Goal: Task Accomplishment & Management: Complete application form

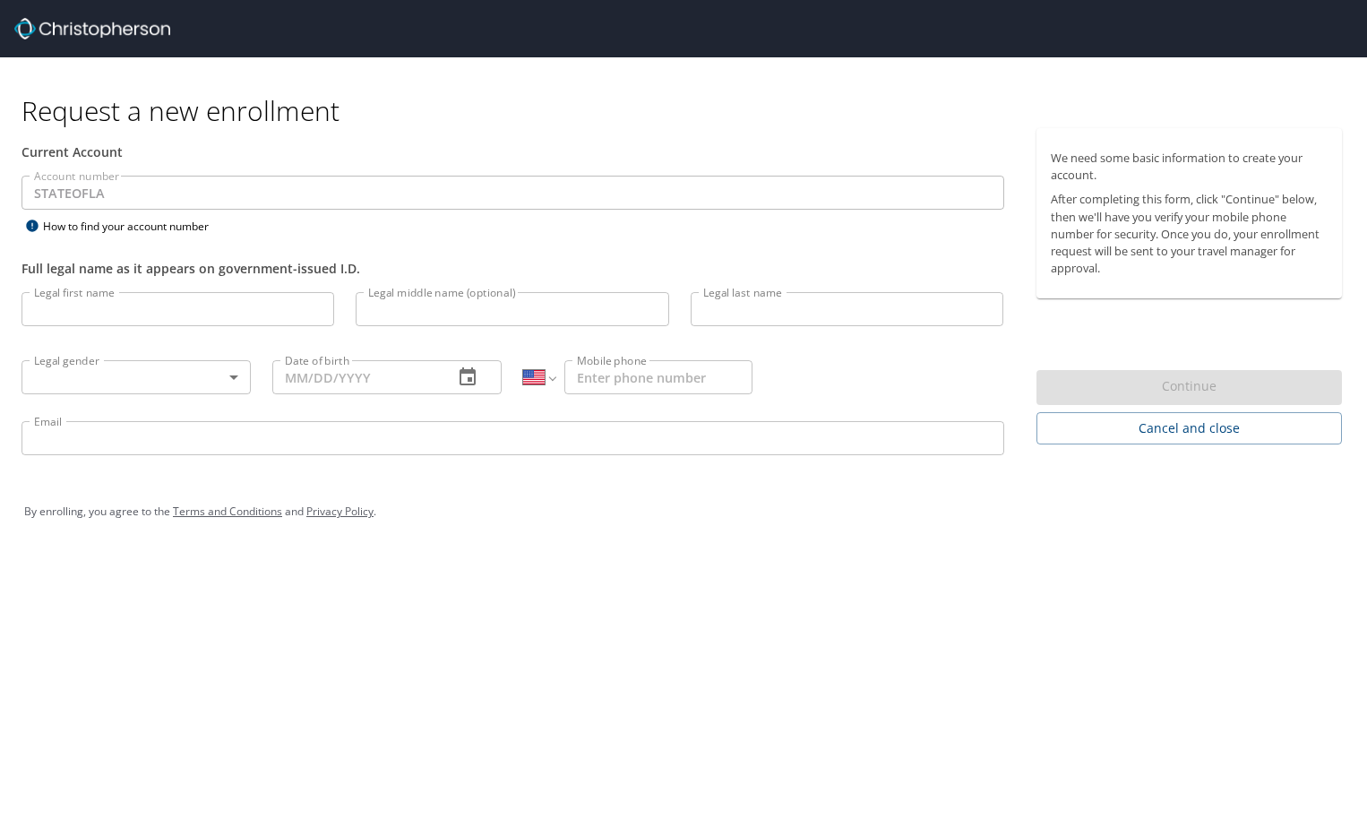
select select "US"
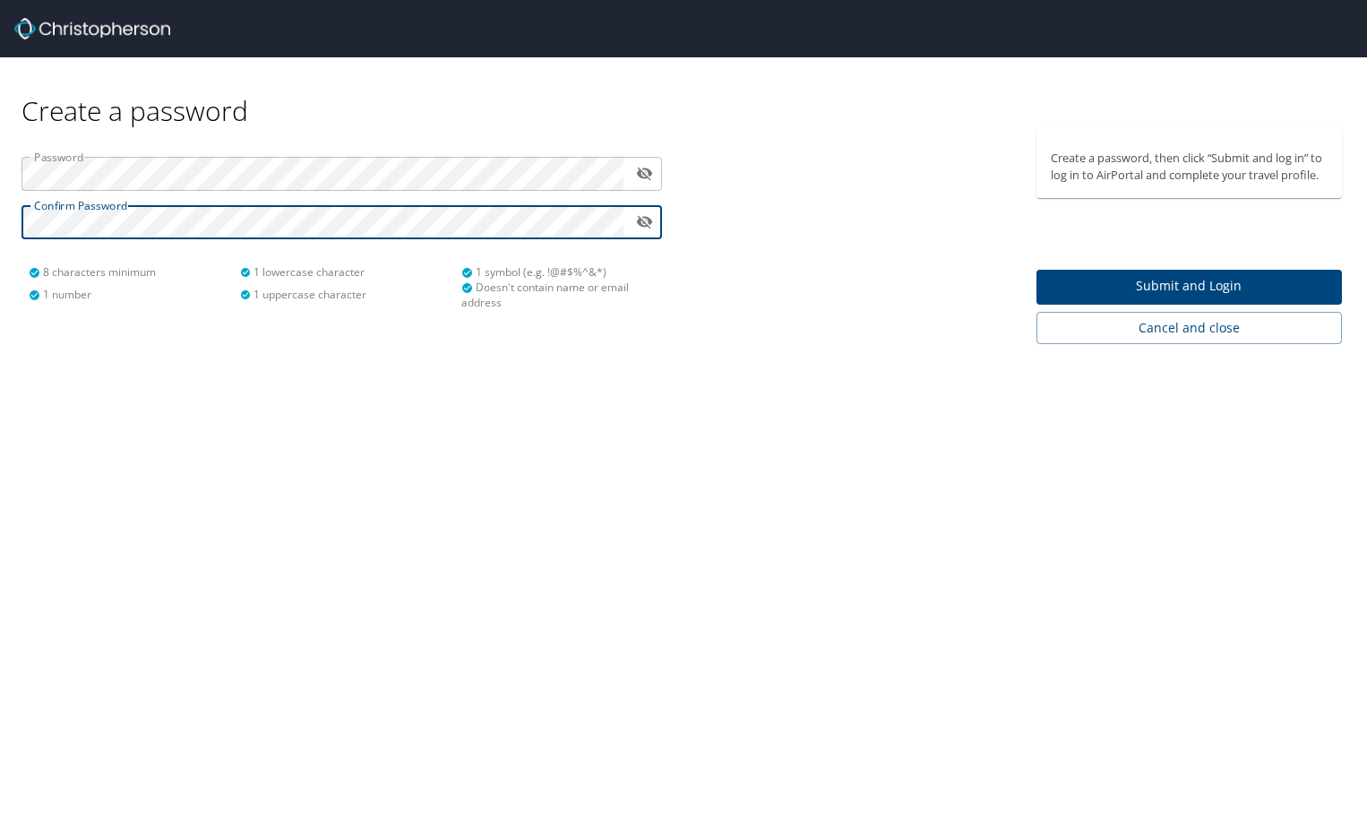
click at [0, 213] on html "Create a password Password ​ Confirm Password ​ 8 characters minimum 1 number 1…" at bounding box center [683, 414] width 1367 height 828
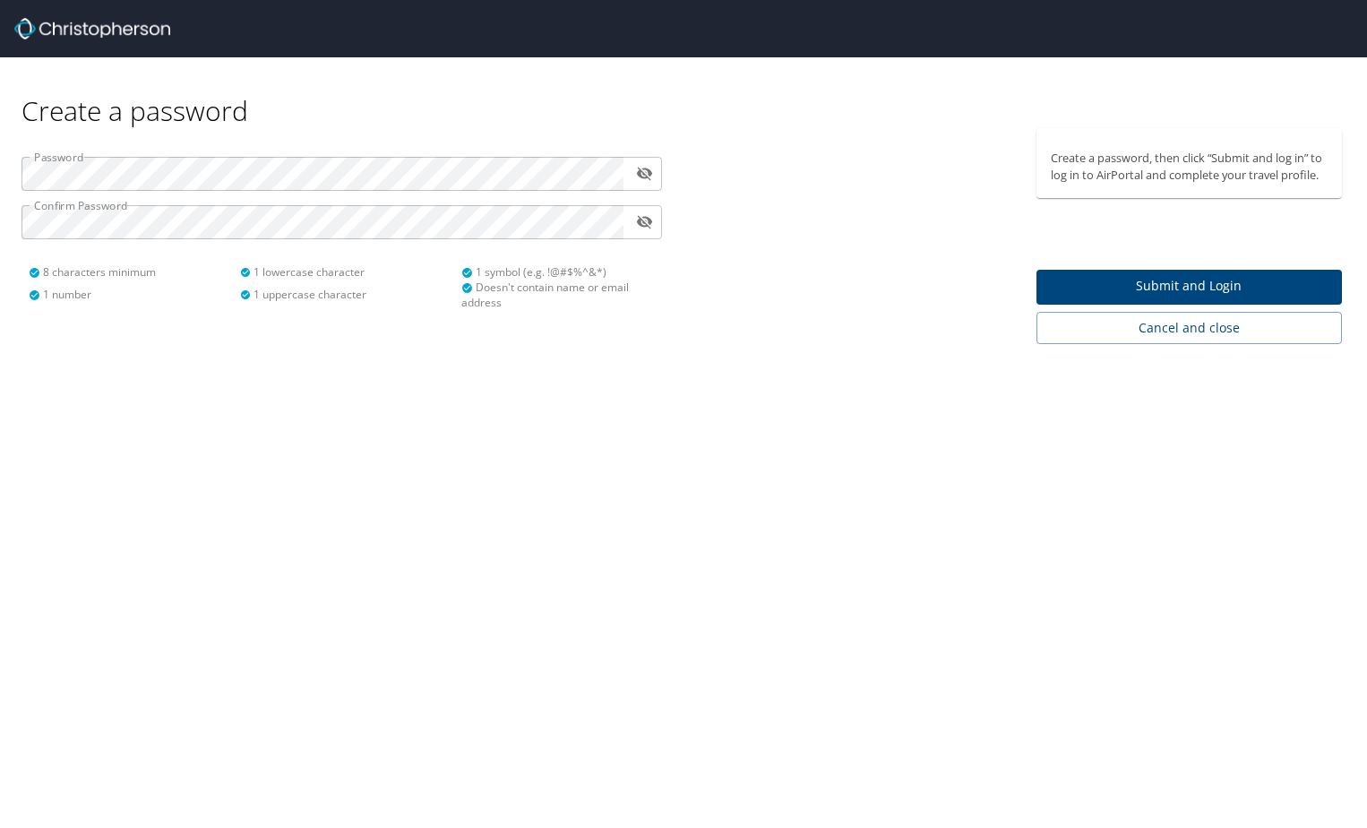
drag, startPoint x: 512, startPoint y: 202, endPoint x: 653, endPoint y: 178, distance: 142.7
click at [653, 178] on button "toggle password visibility" at bounding box center [645, 173] width 28 height 28
click at [1168, 275] on span "Submit and Login" at bounding box center [1190, 286] width 278 height 22
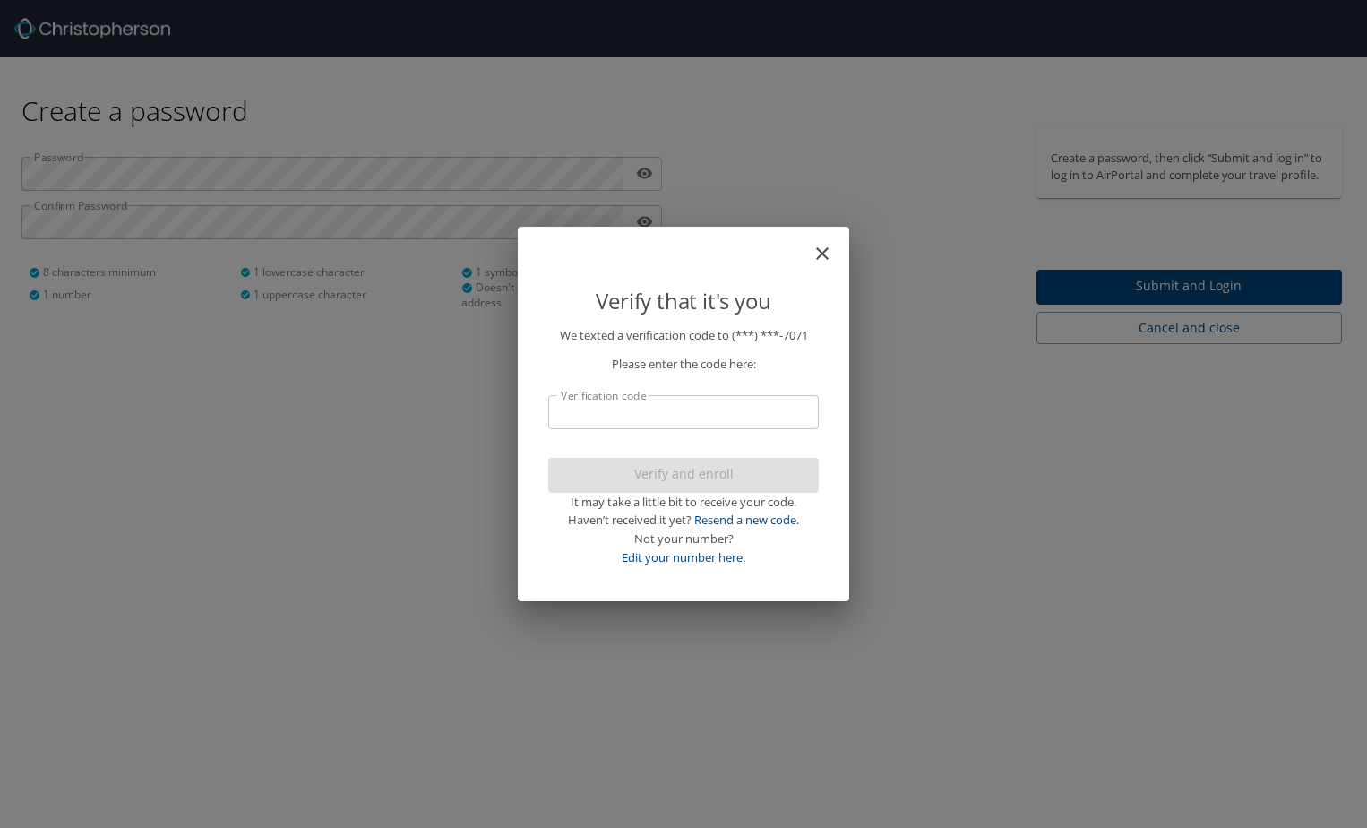
click at [658, 412] on input "Verification code" at bounding box center [683, 412] width 270 height 34
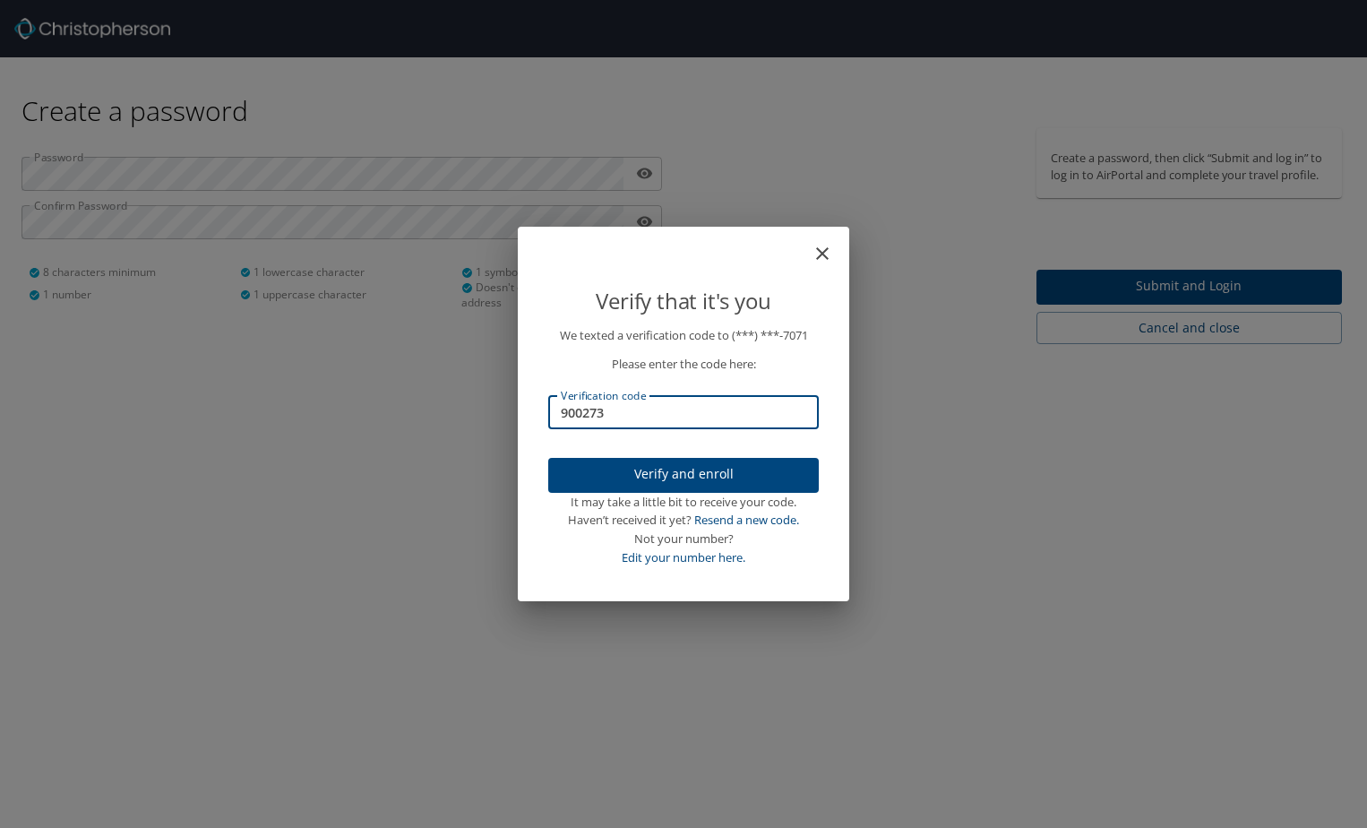
type input "900273"
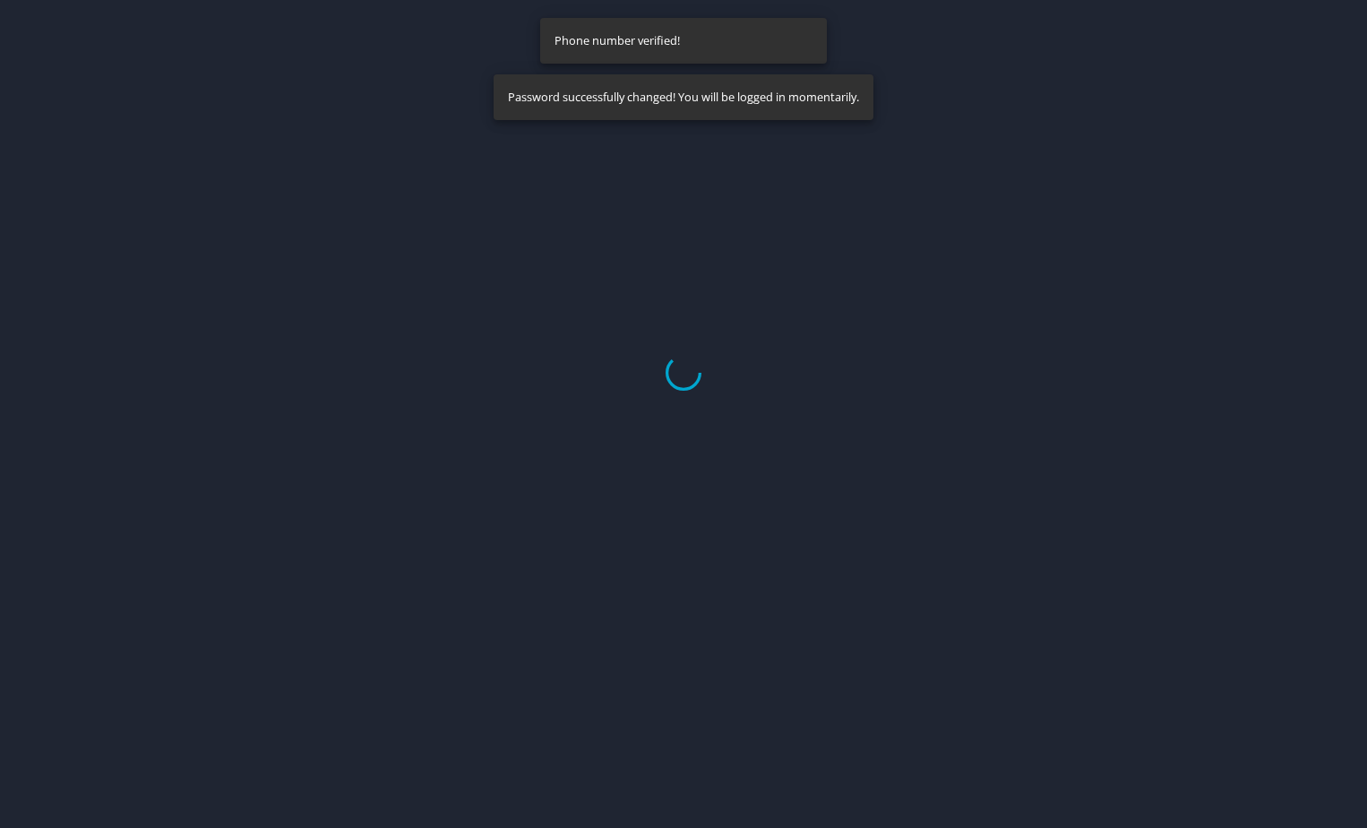
select select "US"
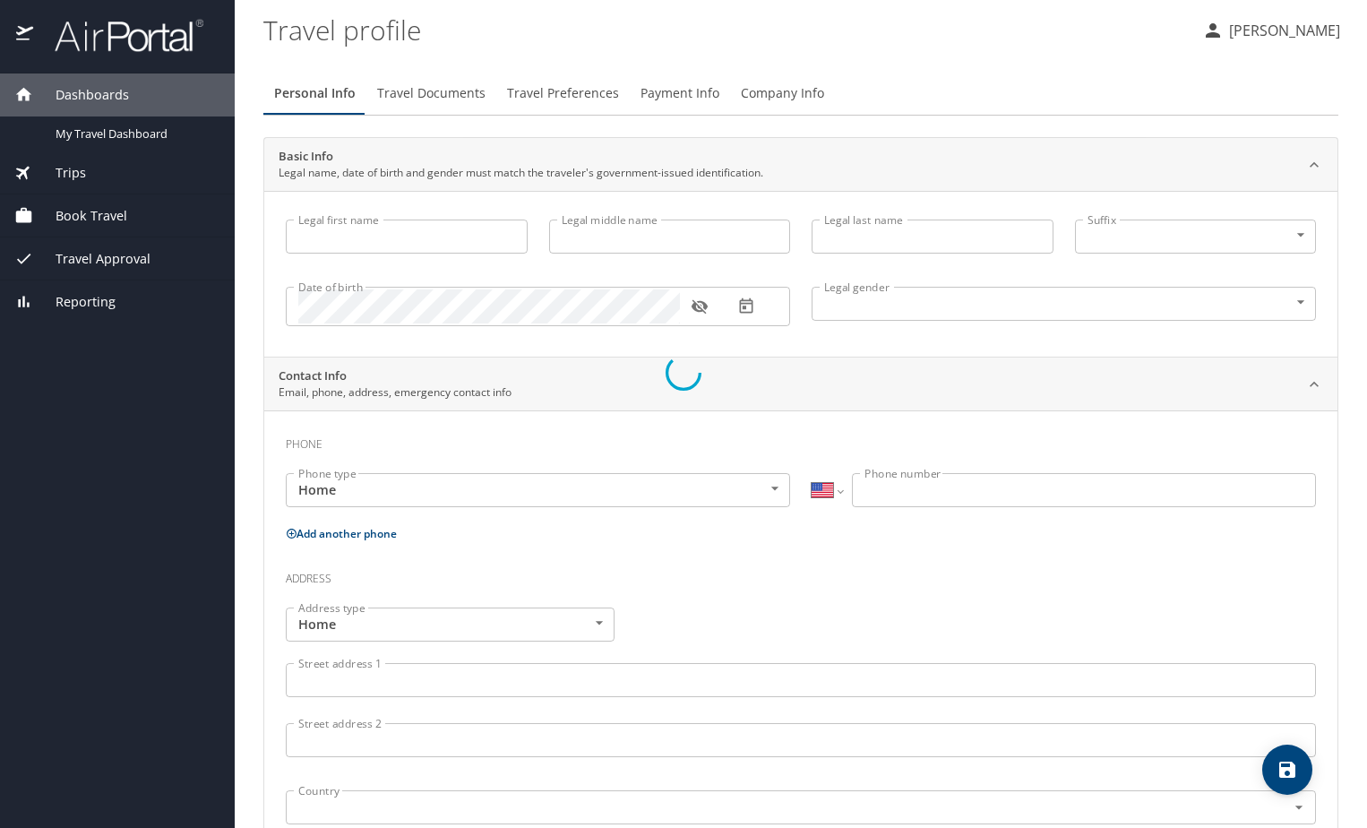
type input "Jamie"
type input "Messina"
type input "Kitchin"
type input "Female"
type input "Jamie"
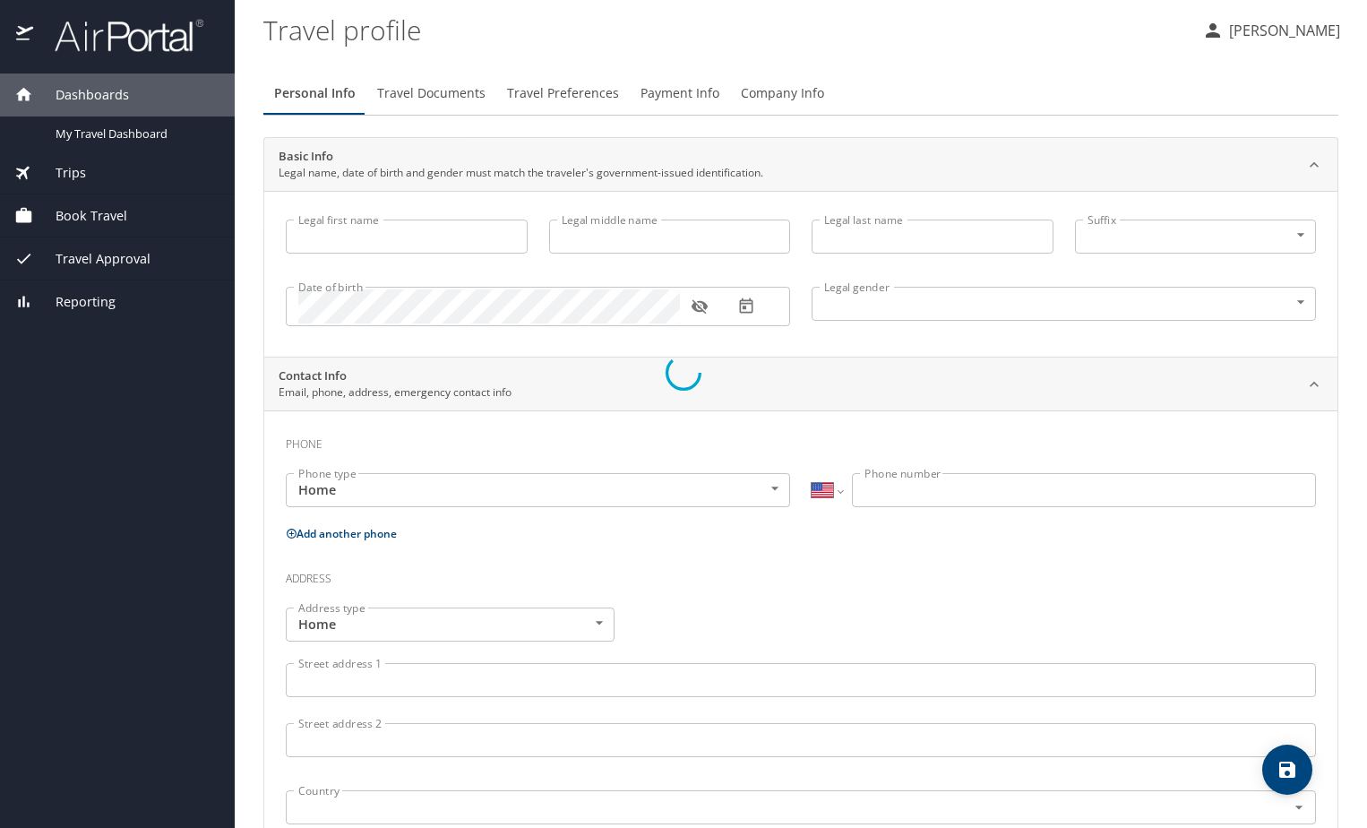
type input "Messina"
type input "(225) 276-6612"
type input "rodney@jrodneymessina.com"
select select "US"
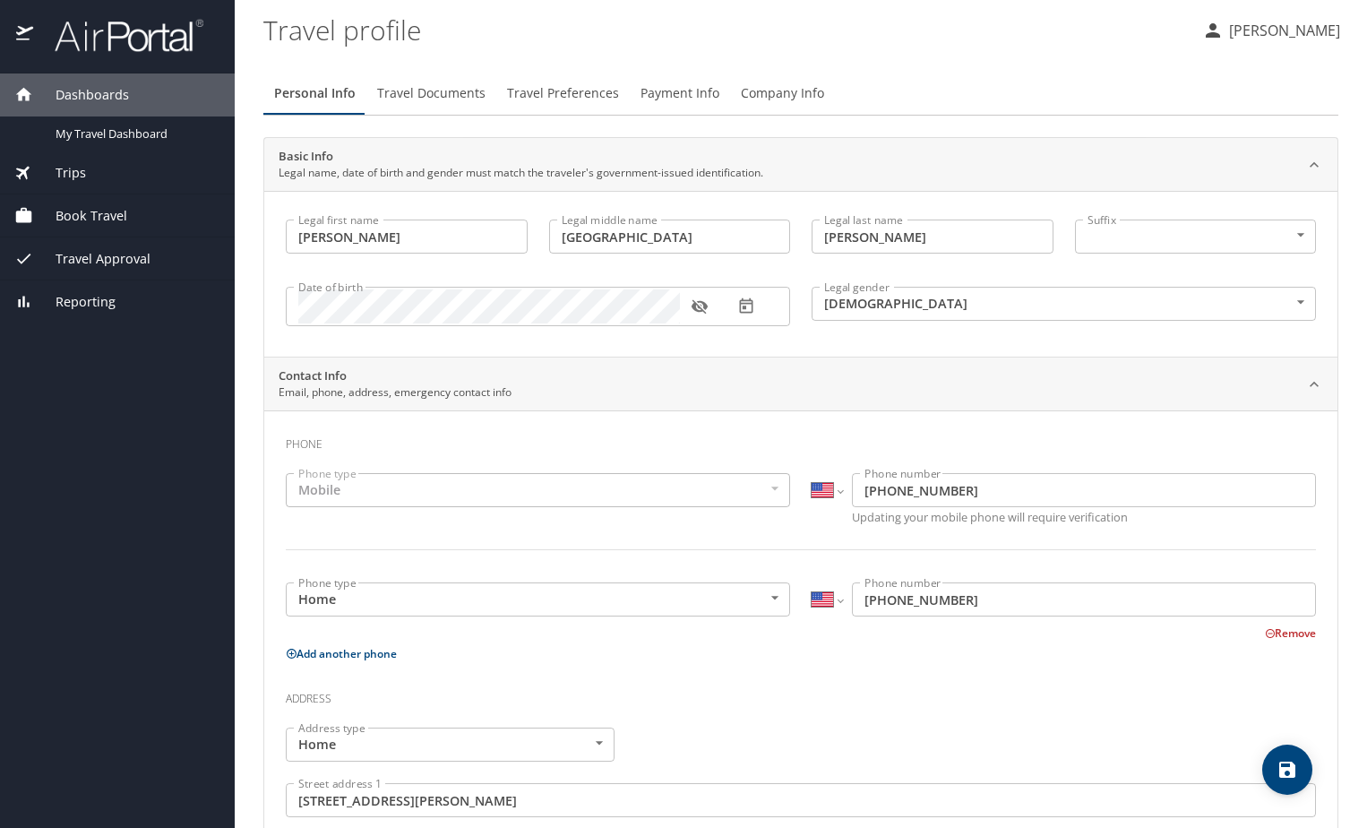
click at [503, 492] on div "Mobile" at bounding box center [538, 490] width 504 height 34
click at [80, 179] on span "Trips" at bounding box center [59, 173] width 53 height 20
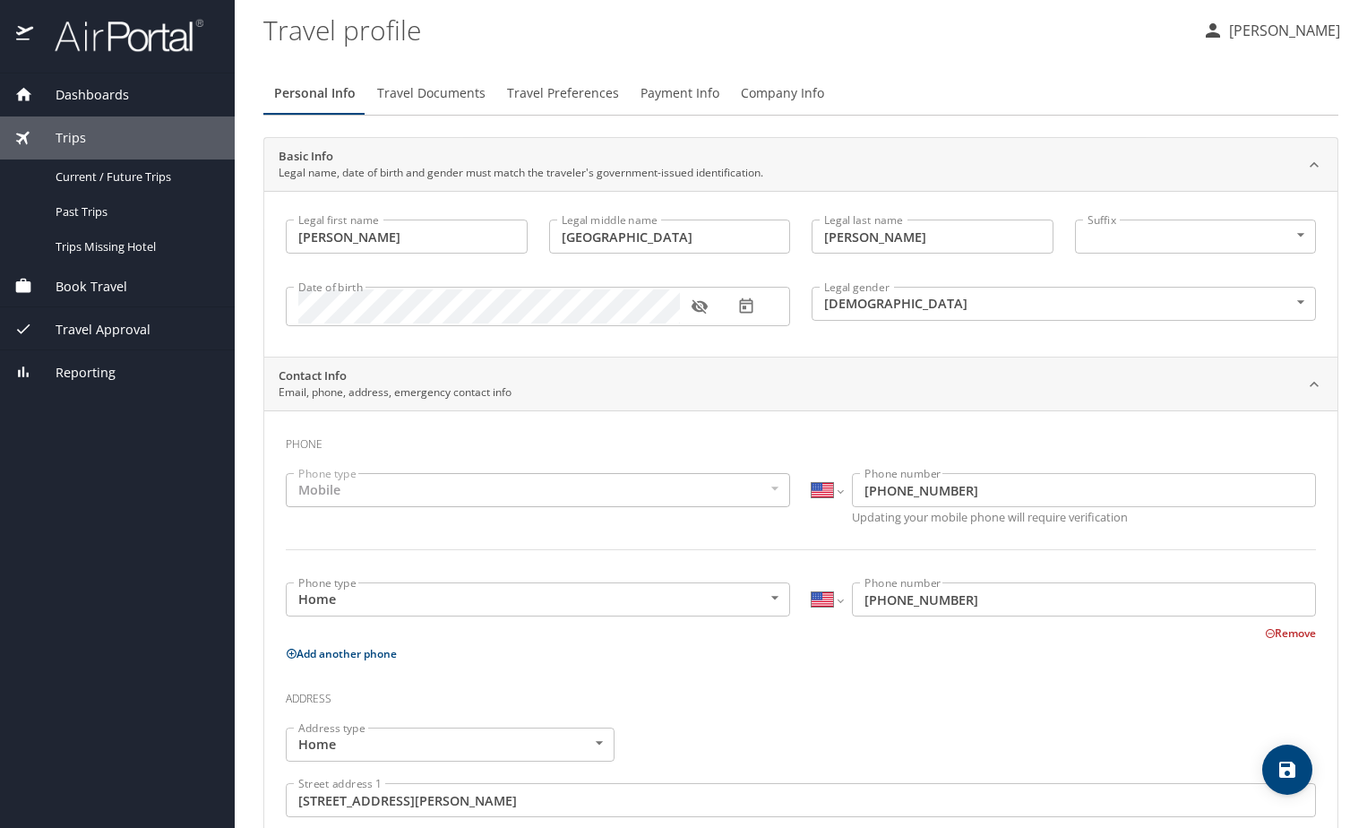
click at [101, 288] on span "Book Travel" at bounding box center [80, 287] width 94 height 20
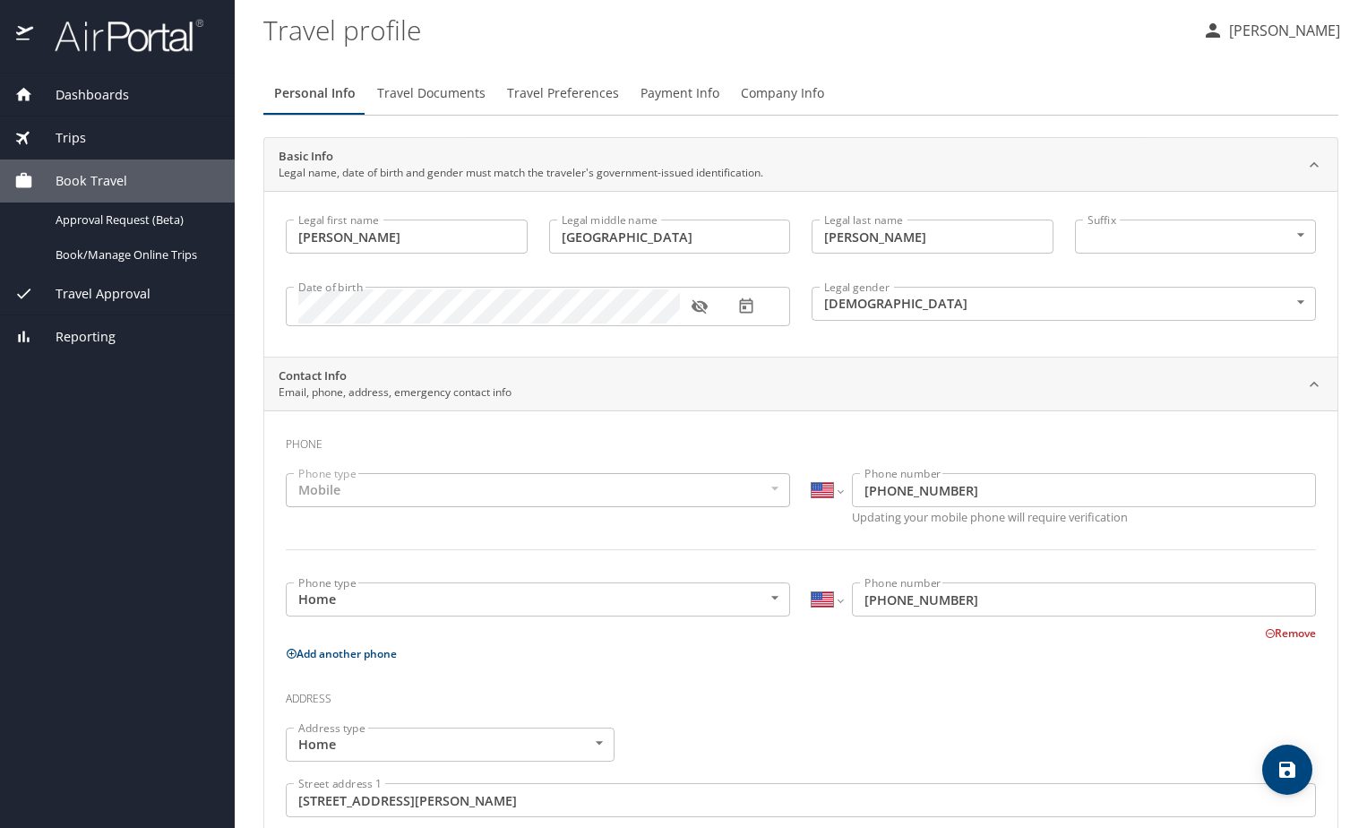
click at [132, 187] on div "Book Travel" at bounding box center [117, 181] width 206 height 20
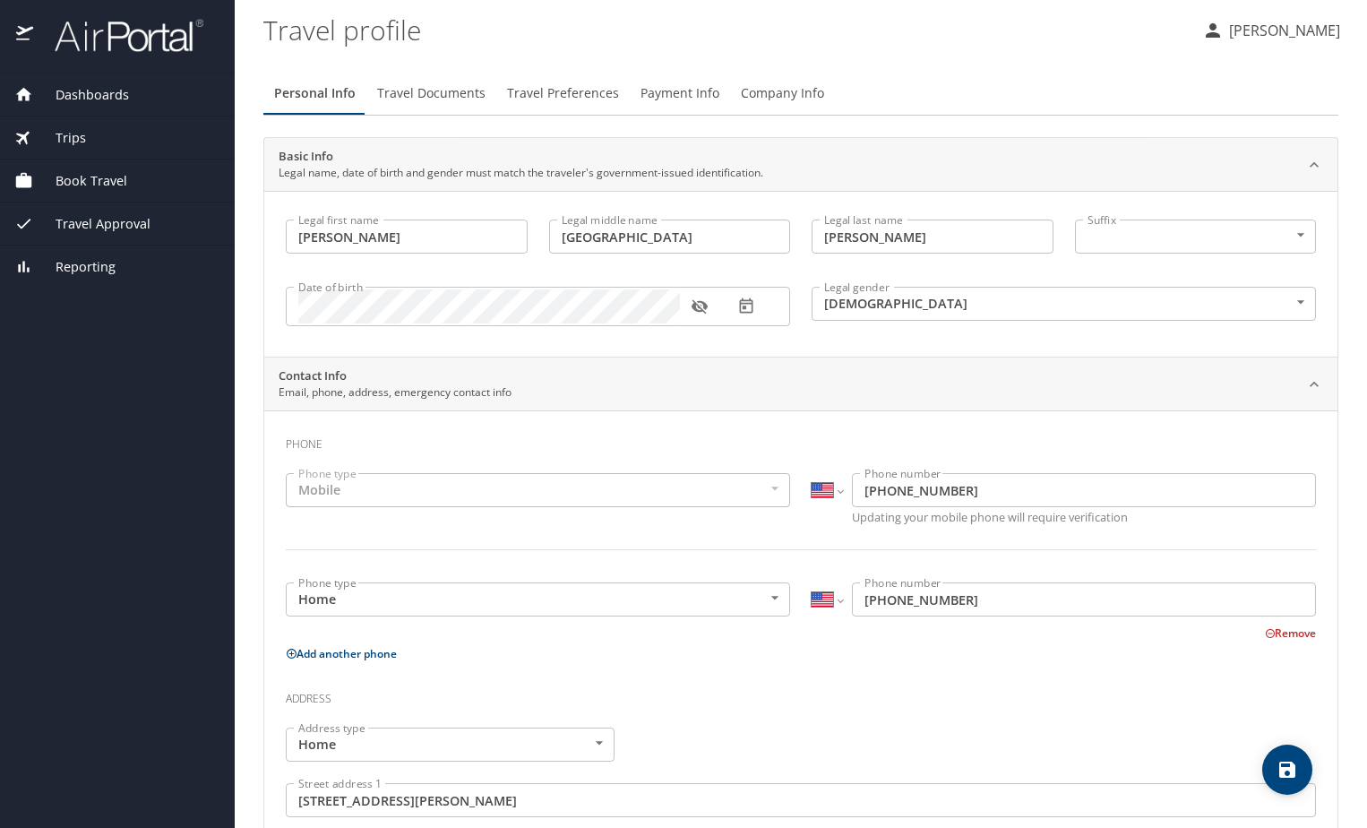
click at [132, 187] on div "Book Travel" at bounding box center [117, 181] width 206 height 20
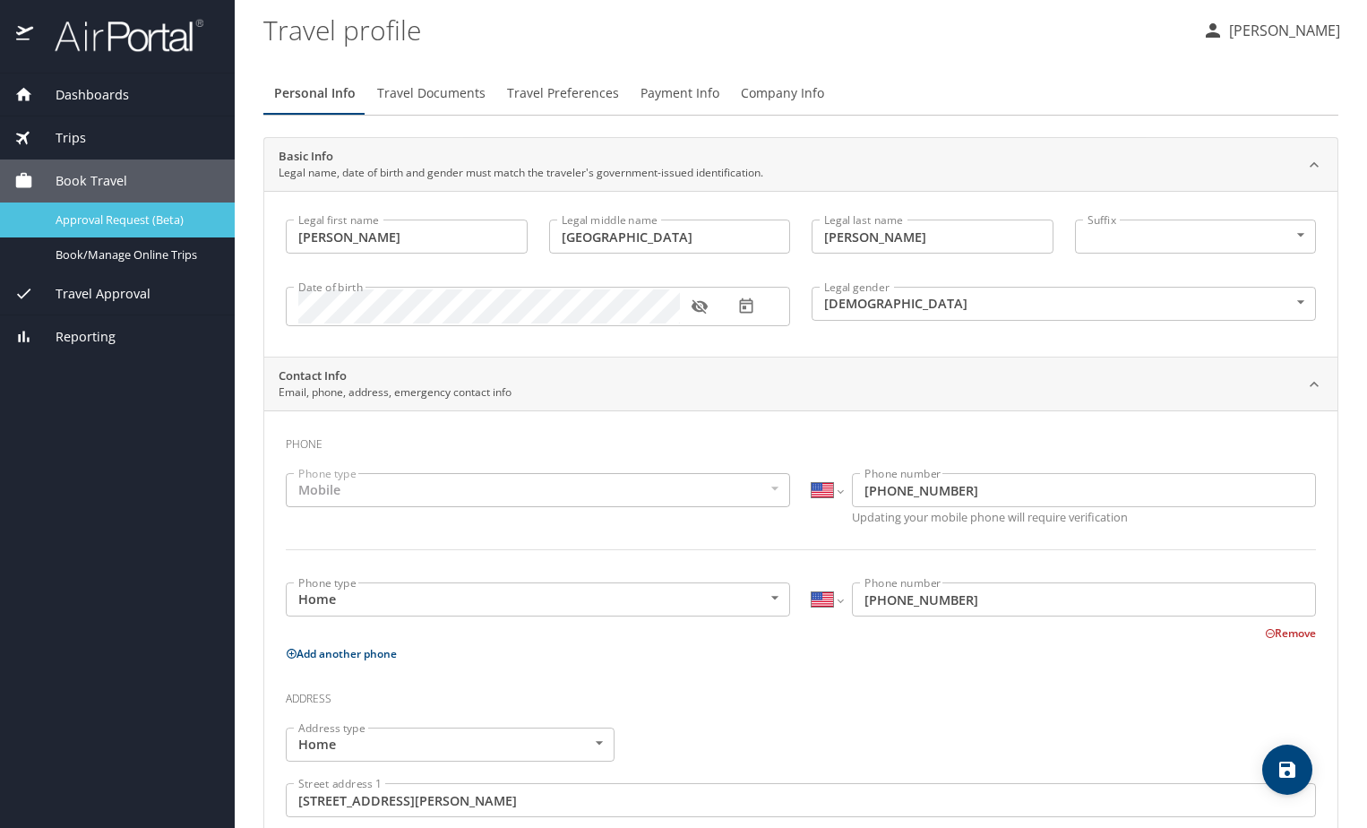
click at [133, 227] on span "Approval Request (Beta)" at bounding box center [135, 219] width 158 height 17
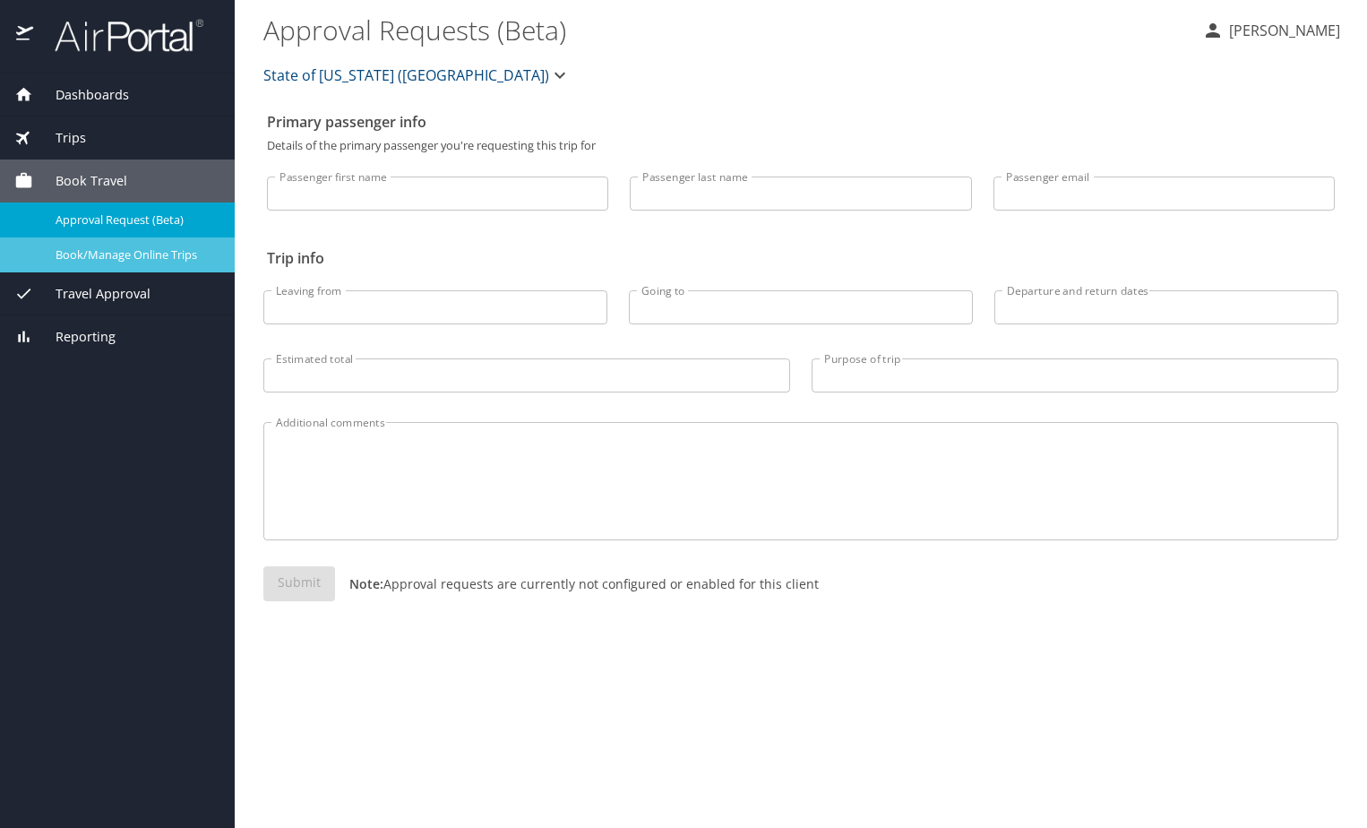
click at [133, 251] on span "Book/Manage Online Trips" at bounding box center [135, 254] width 158 height 17
